Goal: Check status: Check status

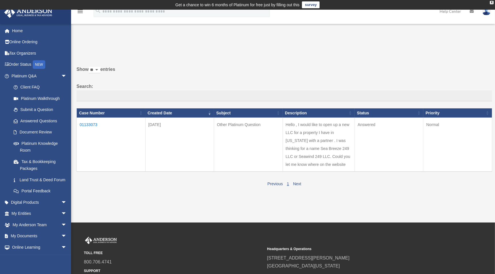
click at [93, 124] on td "01133073" at bounding box center [111, 145] width 69 height 54
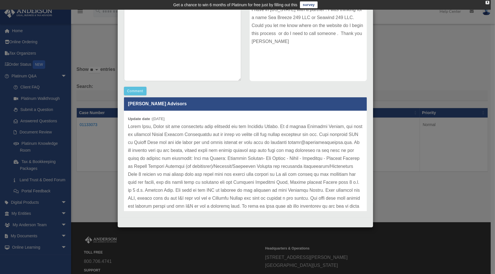
scroll to position [4, 0]
click at [324, 94] on div "Comment Comment Case Description" at bounding box center [245, 96] width 251 height 233
click at [323, 93] on div "Comment Comment Case Description" at bounding box center [245, 96] width 251 height 233
click at [325, 83] on div "Case Description Hello , I would like to open up a new LLC for a property I hav…" at bounding box center [309, 32] width 126 height 105
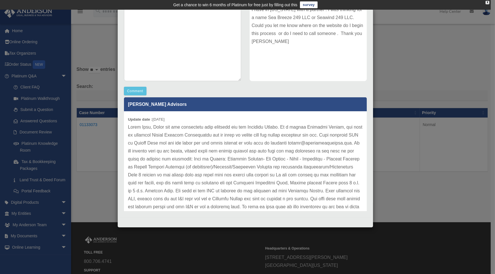
scroll to position [0, 0]
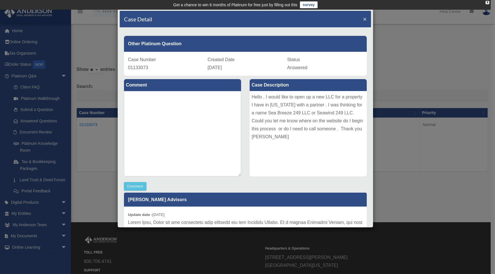
click at [363, 18] on span "×" at bounding box center [365, 19] width 4 height 7
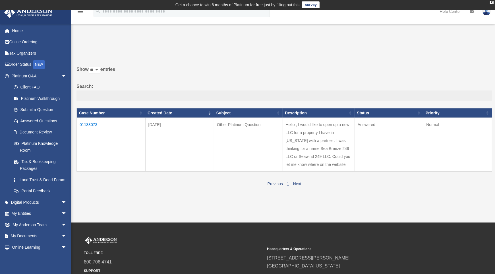
click at [23, 64] on link "Order Status NEW" at bounding box center [39, 65] width 71 height 12
